Goal: Information Seeking & Learning: Learn about a topic

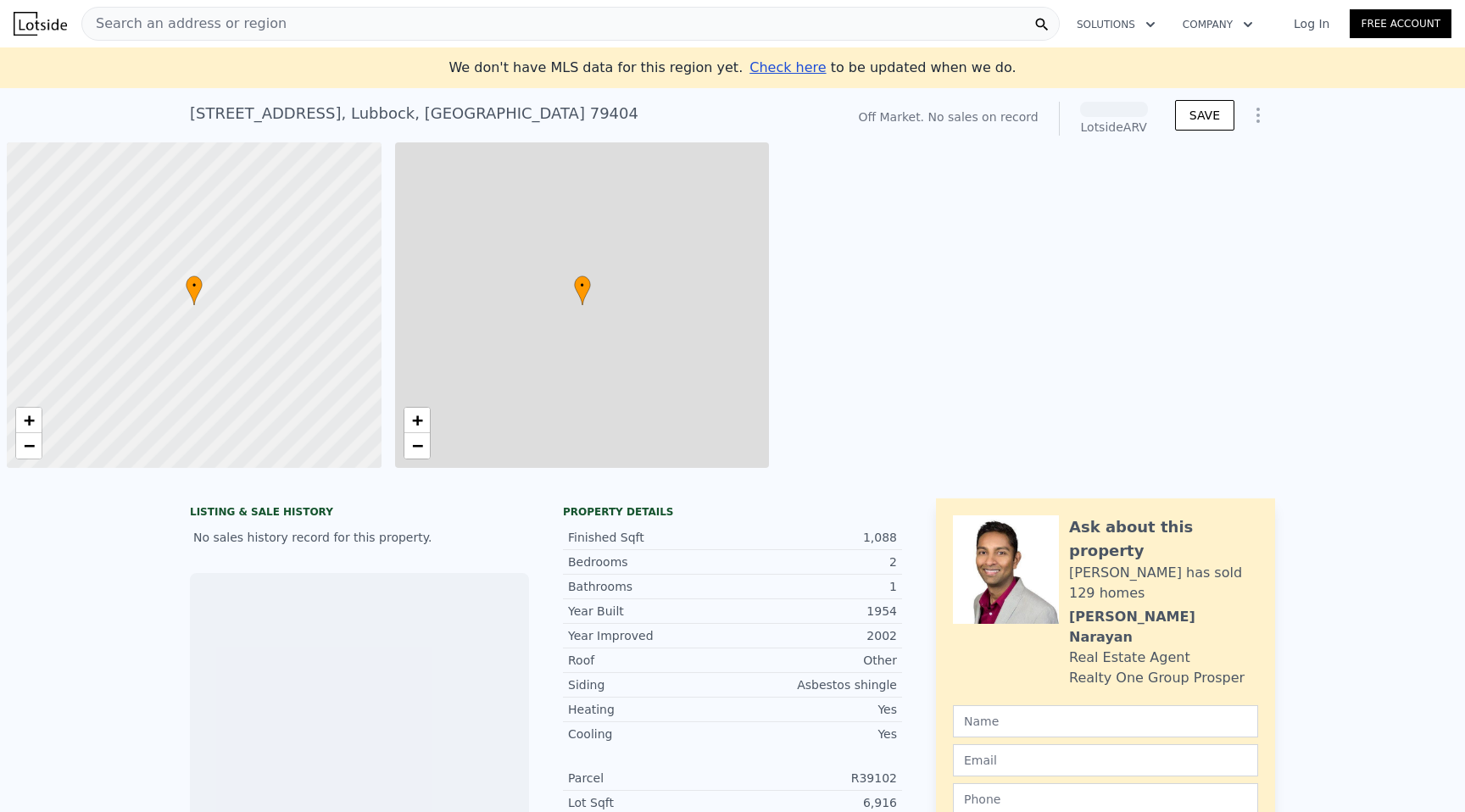
scroll to position [0, 7]
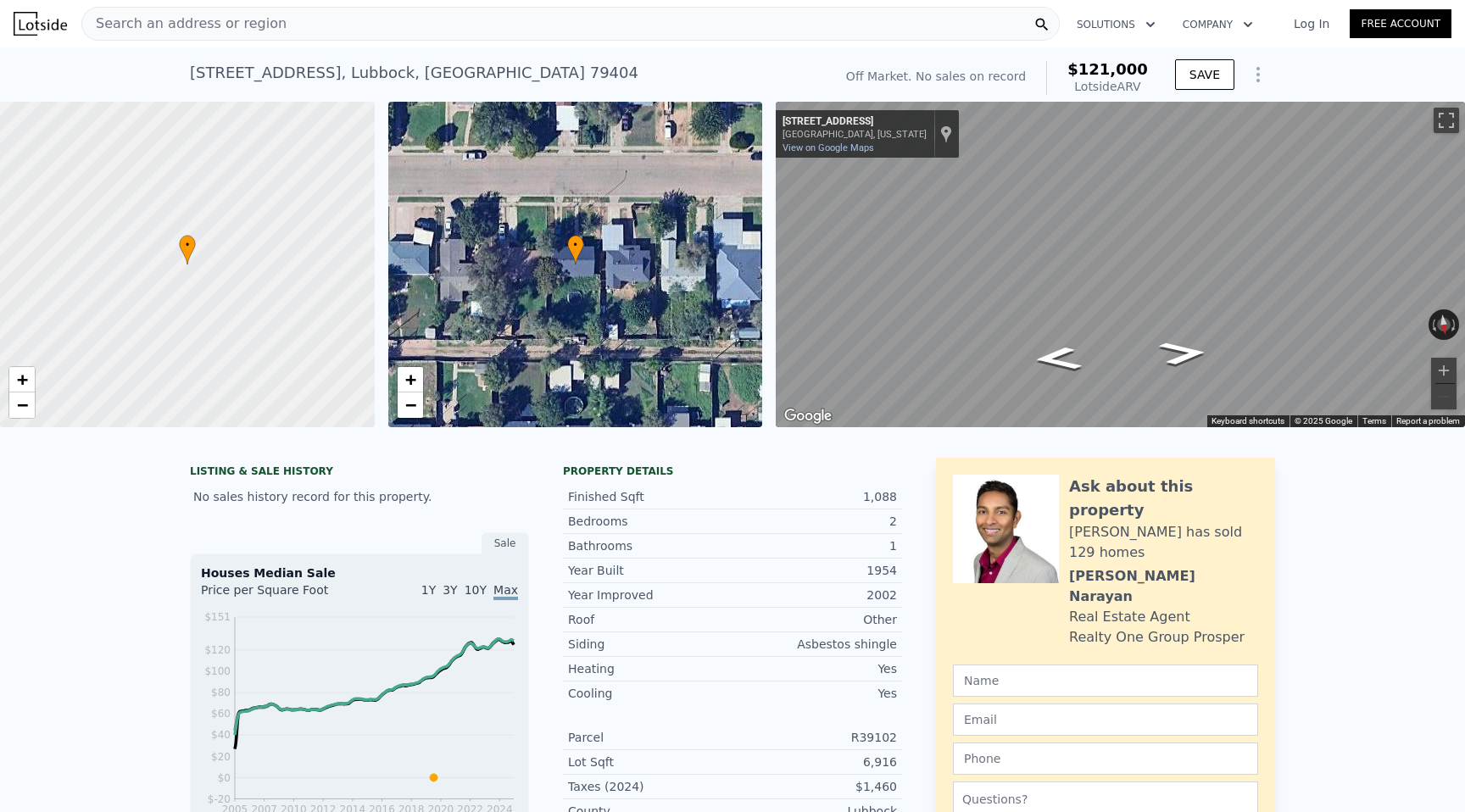
click at [128, 583] on div "LISTING & SALE HISTORY No sales history record for this property. Sale Houses M…" at bounding box center [732, 826] width 1465 height 766
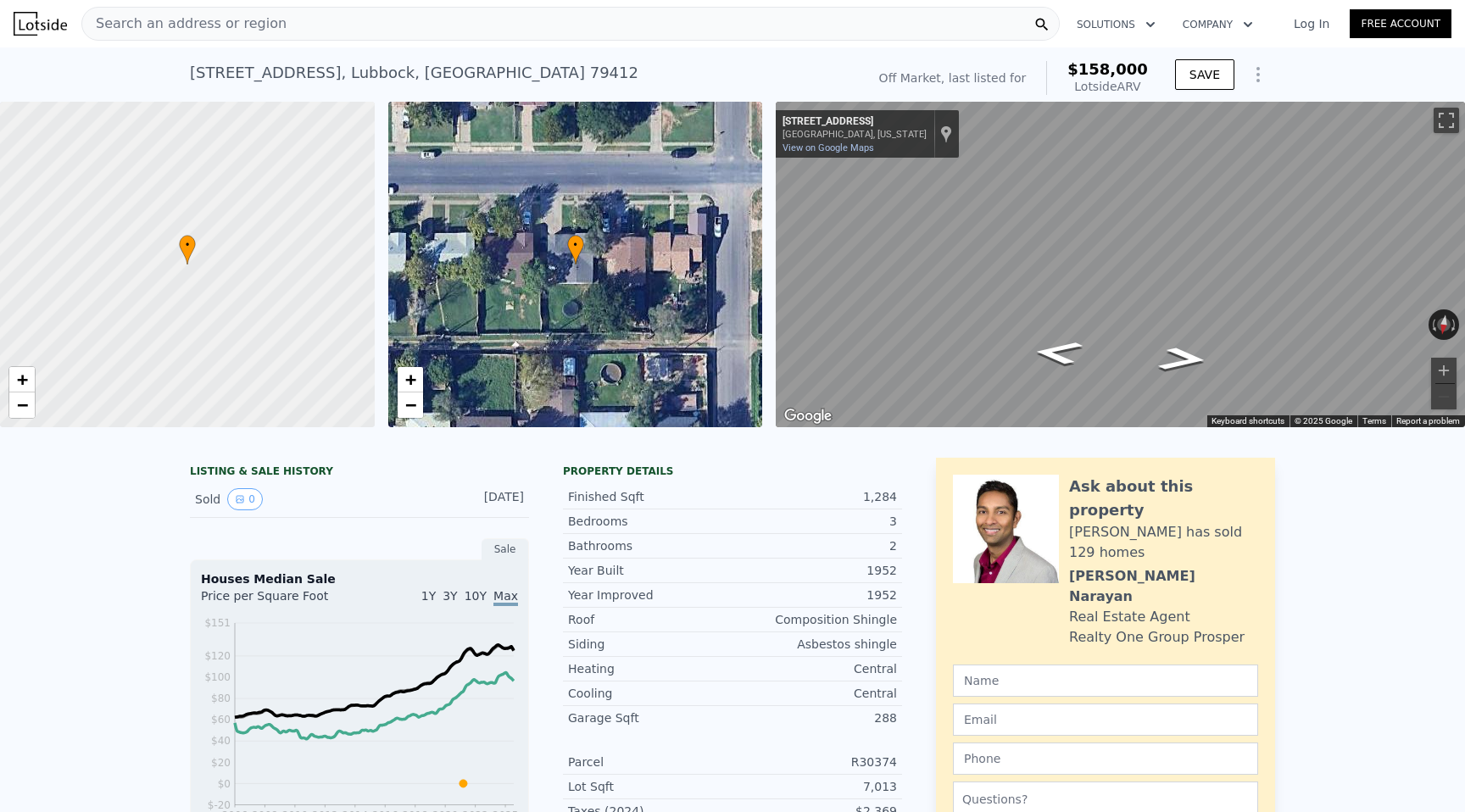
scroll to position [1, 0]
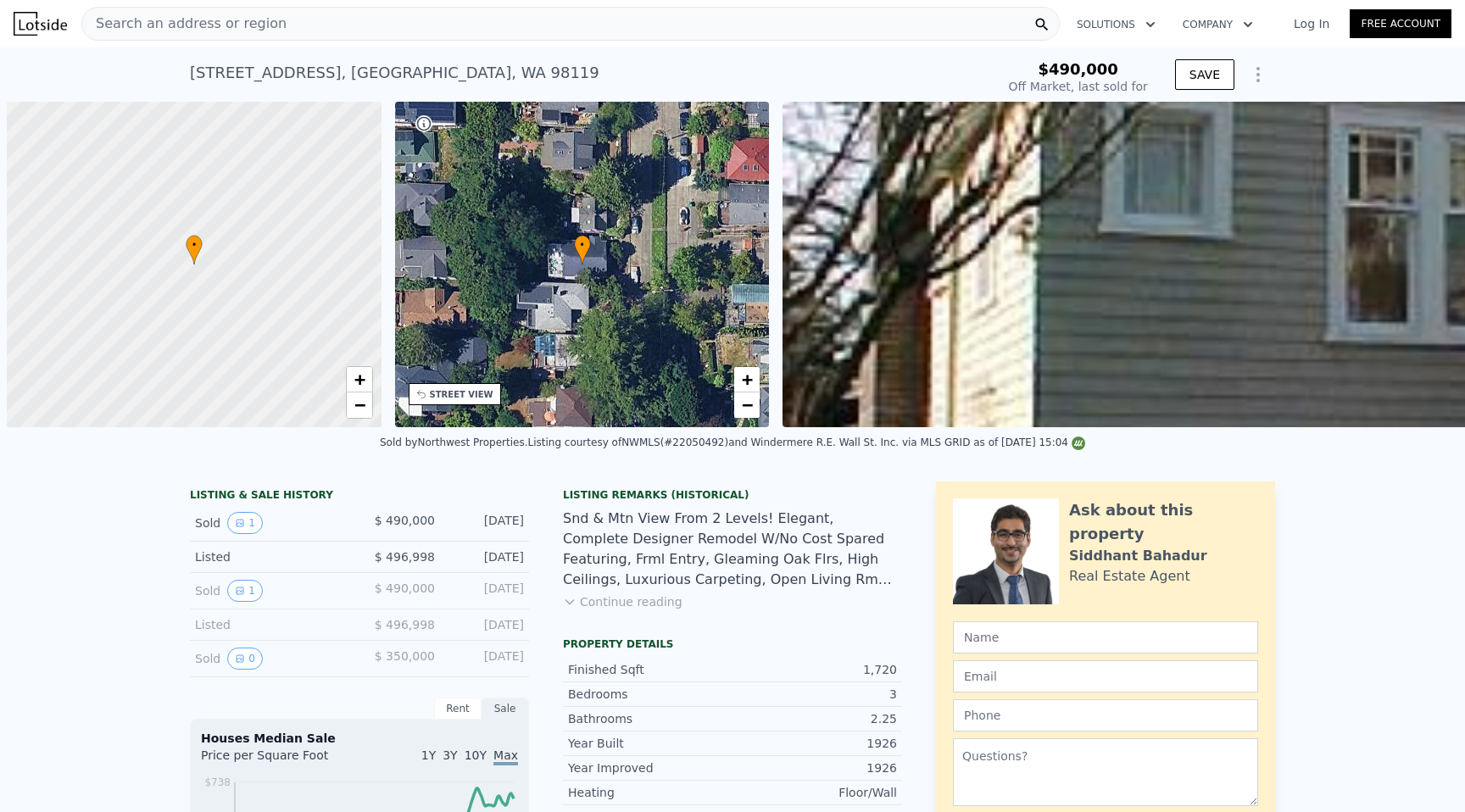
scroll to position [0, 7]
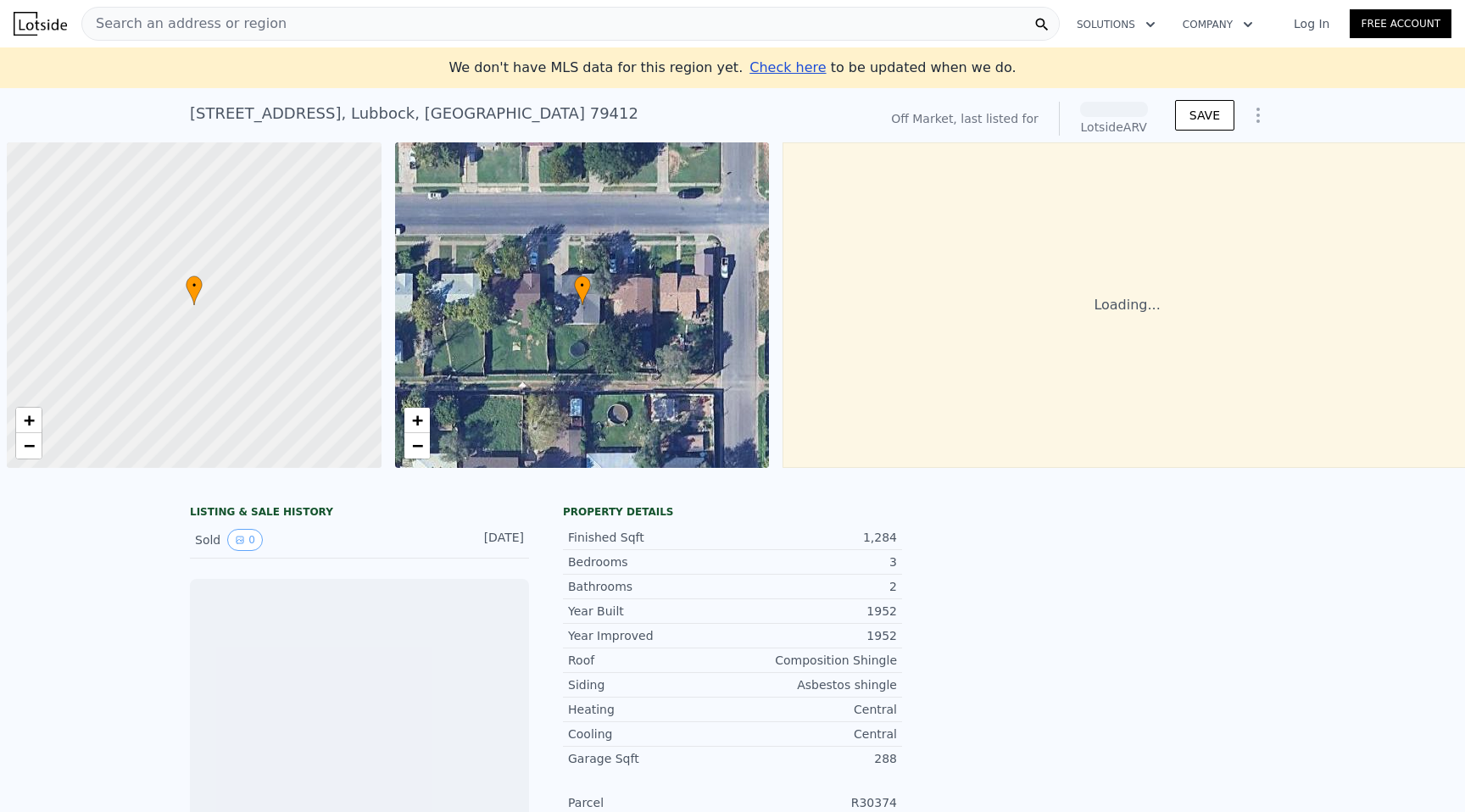
scroll to position [0, 7]
